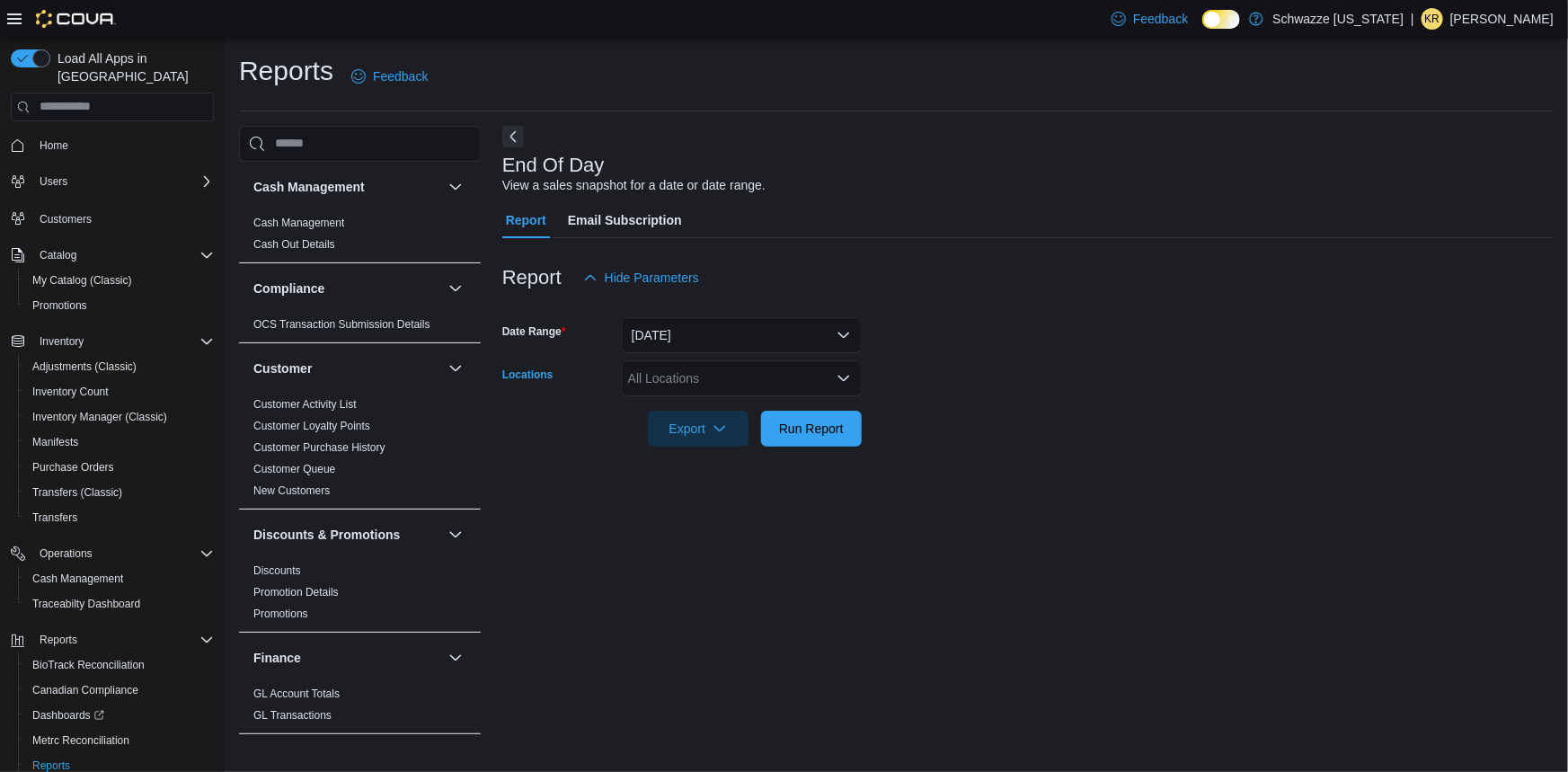
click at [762, 366] on div "All Locations" at bounding box center [741, 379] width 241 height 36
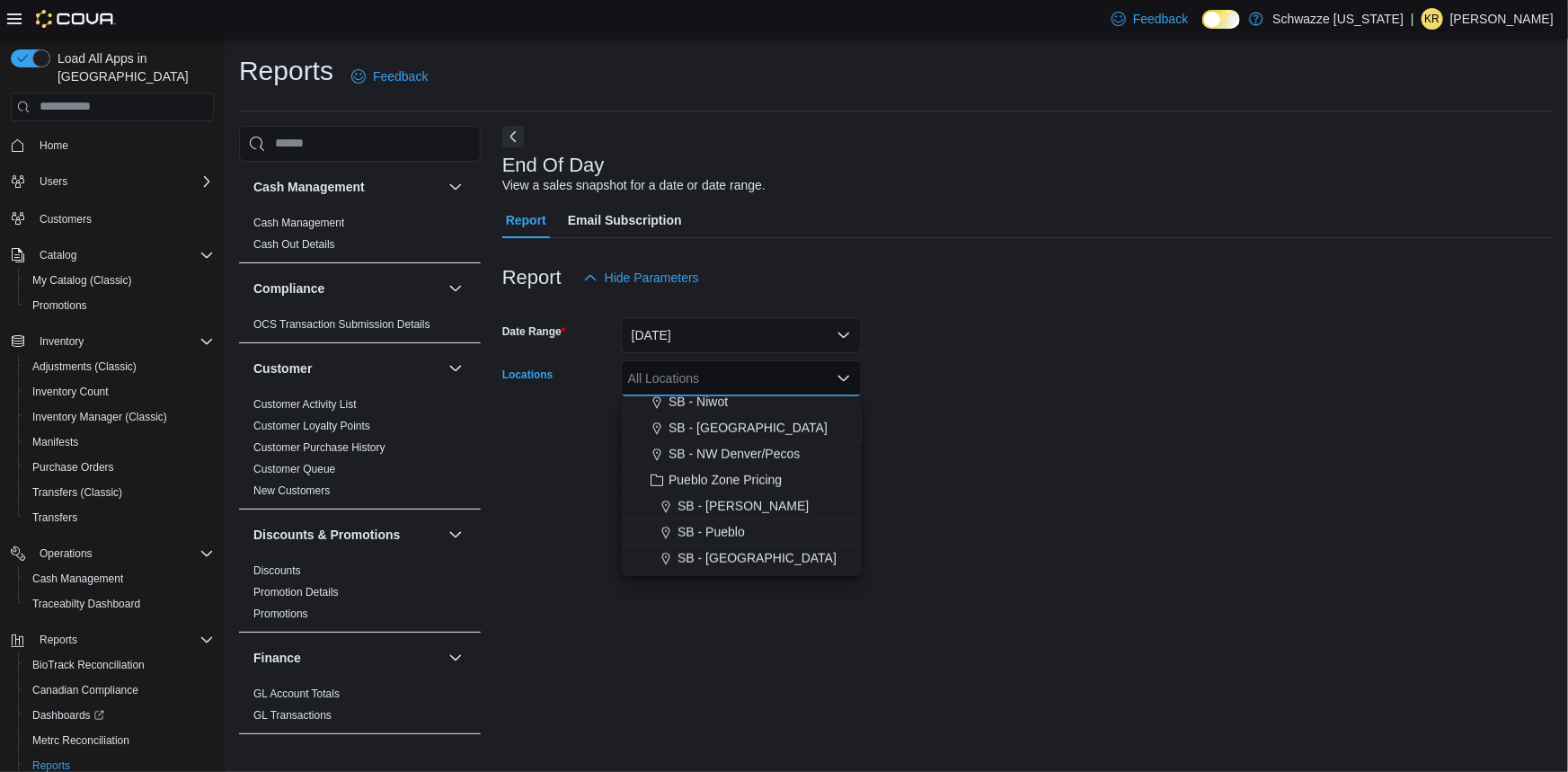
scroll to position [863, 0]
click at [738, 403] on span "SB - Pueblo" at bounding box center [710, 406] width 67 height 18
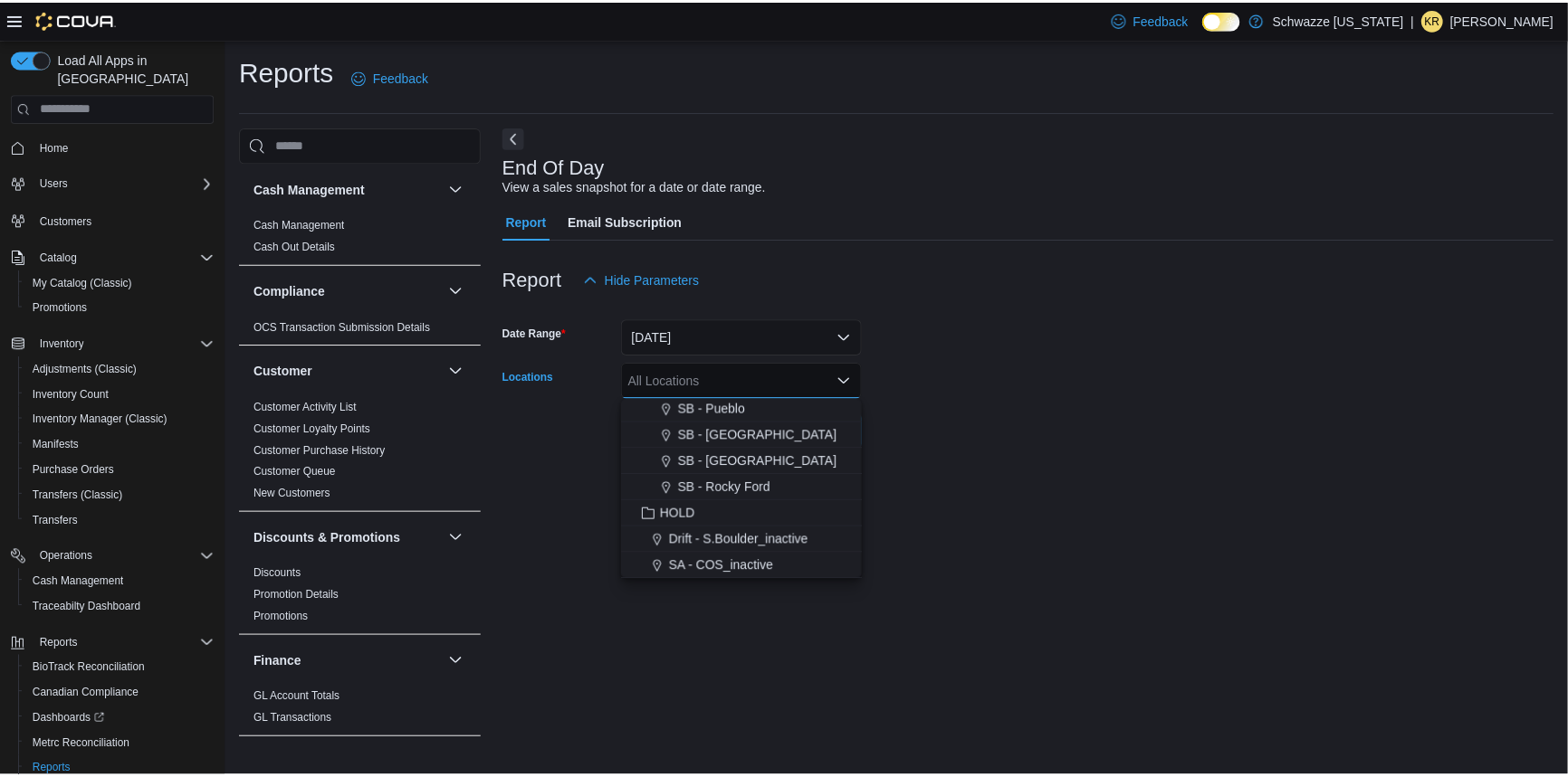
scroll to position [842, 0]
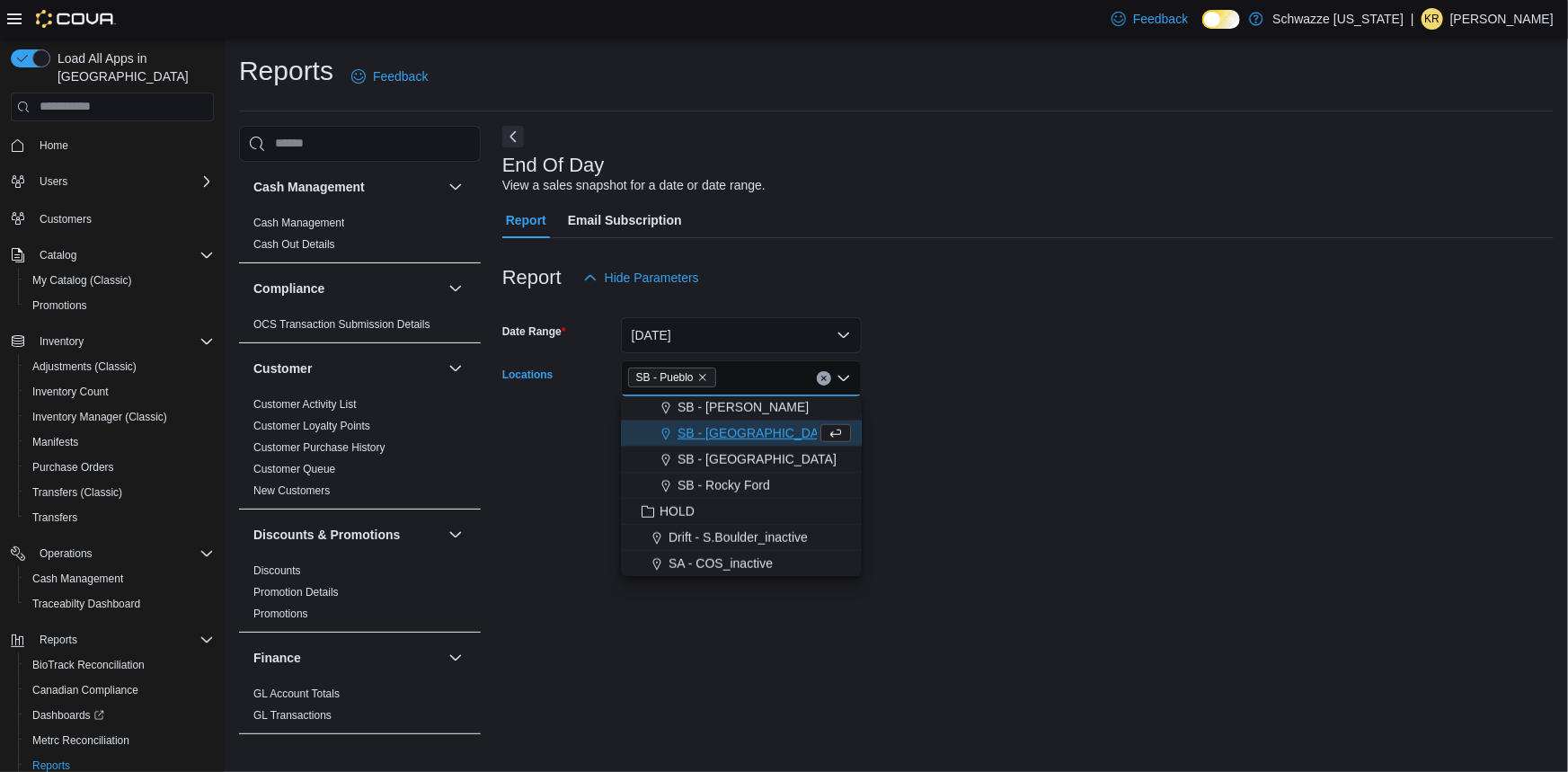
drag, startPoint x: 1187, startPoint y: 424, endPoint x: 1061, endPoint y: 453, distance: 129.3
click at [1061, 453] on div "Report Hide Parameters Date Range [DATE] Locations SB - [GEOGRAPHIC_DATA] Combo…" at bounding box center [1028, 353] width 1051 height 231
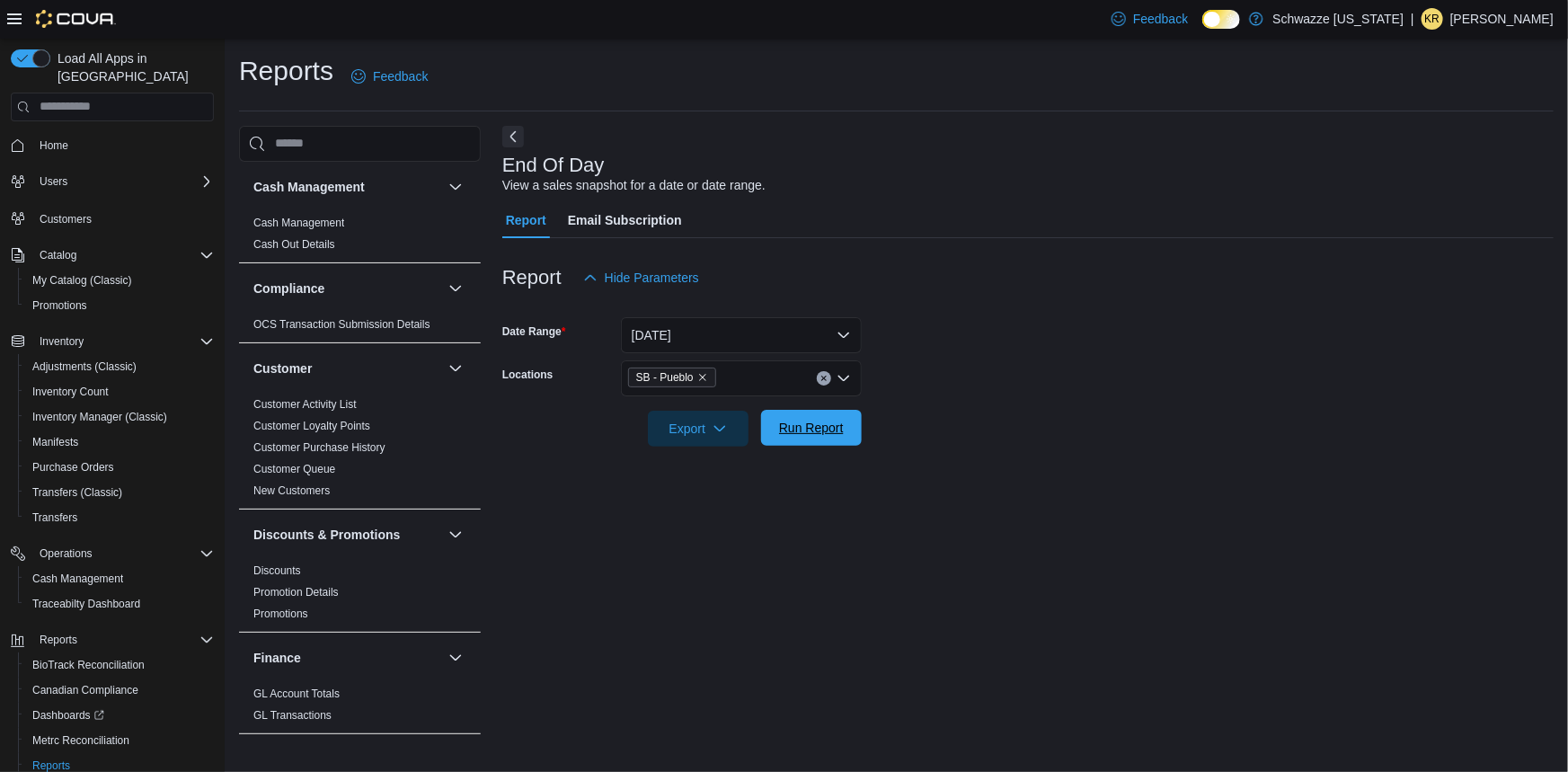
click at [829, 418] on span "Run Report" at bounding box center [811, 428] width 79 height 36
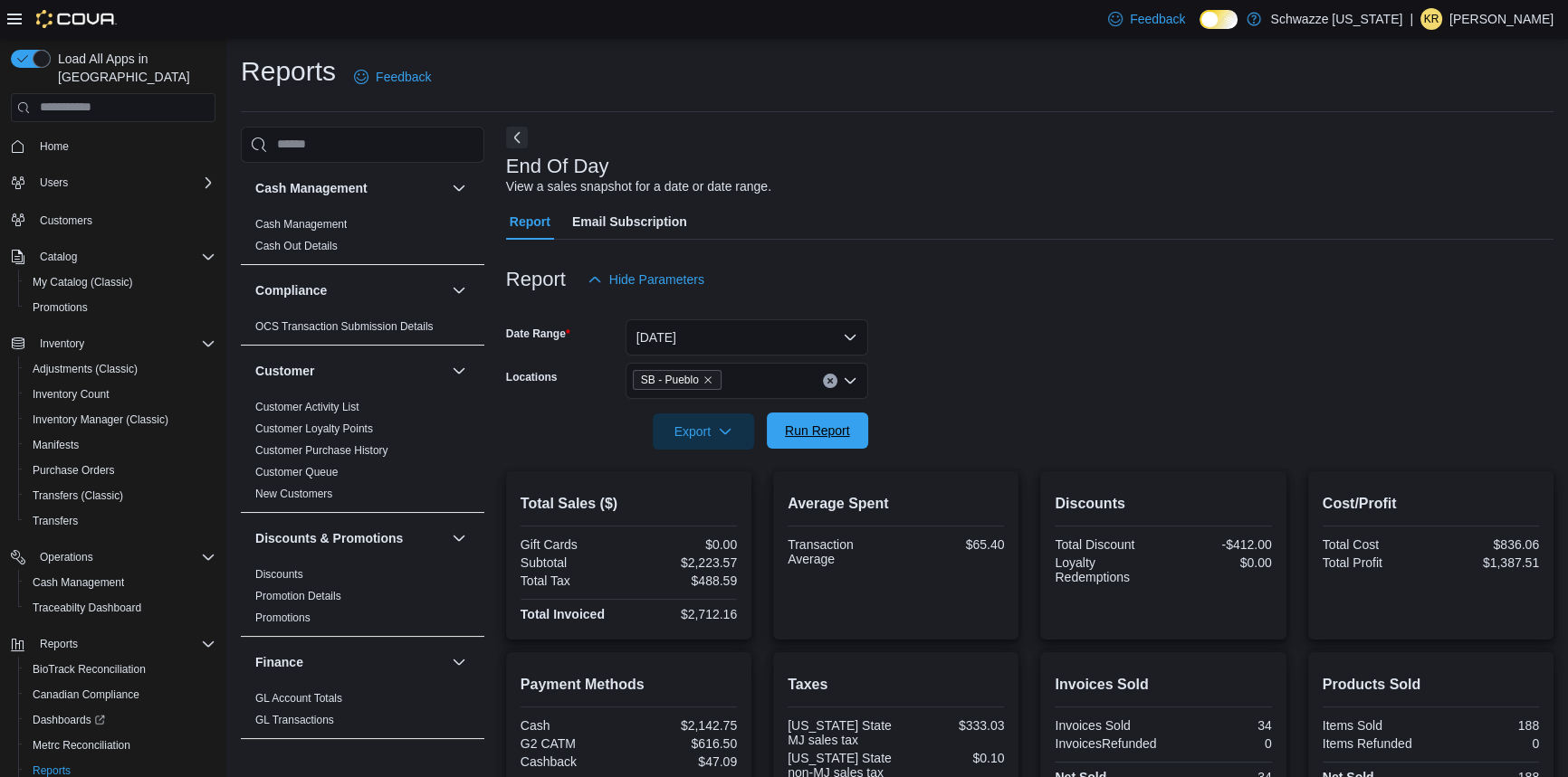
scroll to position [309, 0]
